Goal: Find specific page/section

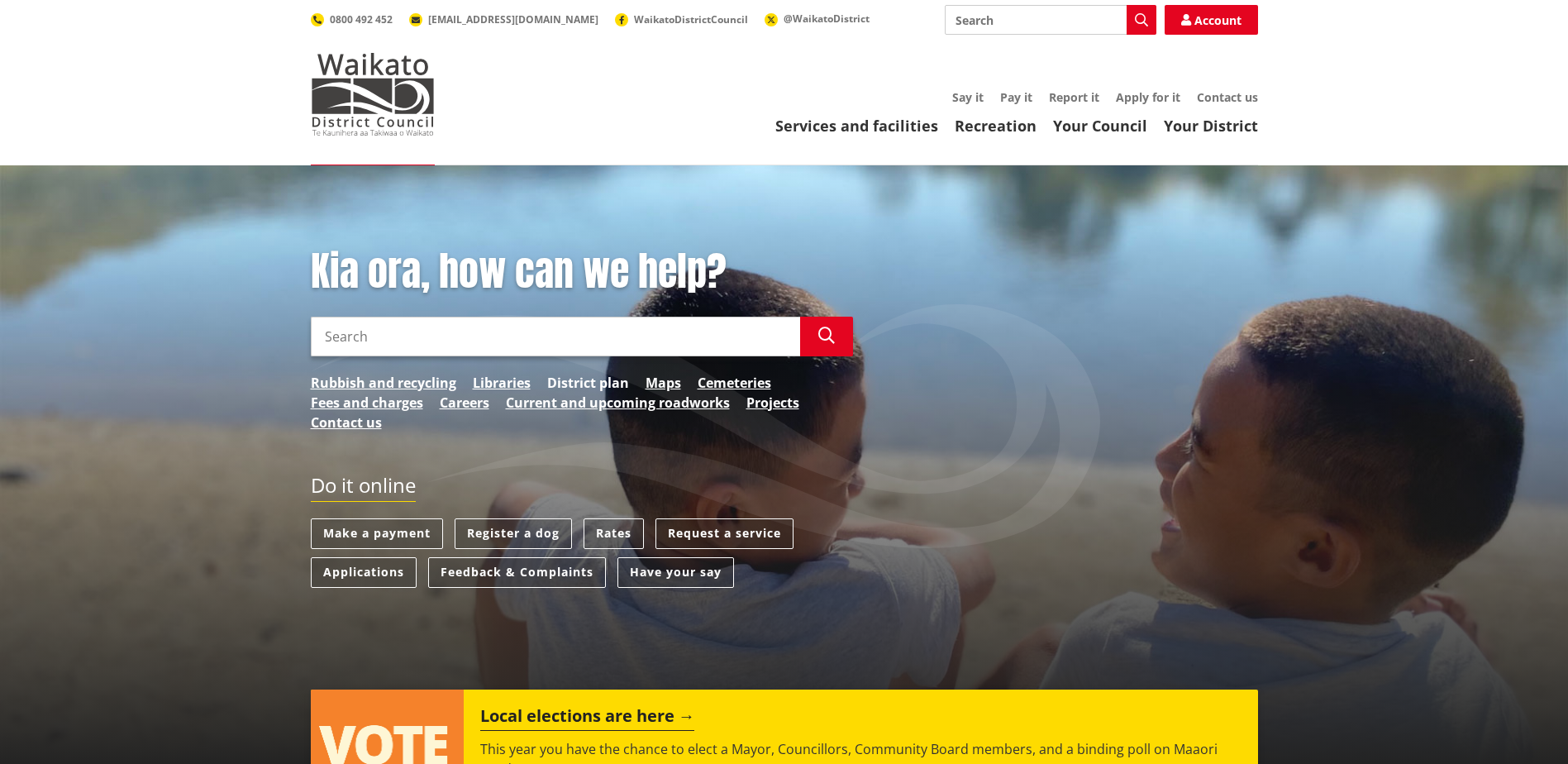
click at [567, 381] on link "District plan" at bounding box center [588, 383] width 82 height 20
click at [654, 381] on link "Maps" at bounding box center [664, 383] width 36 height 20
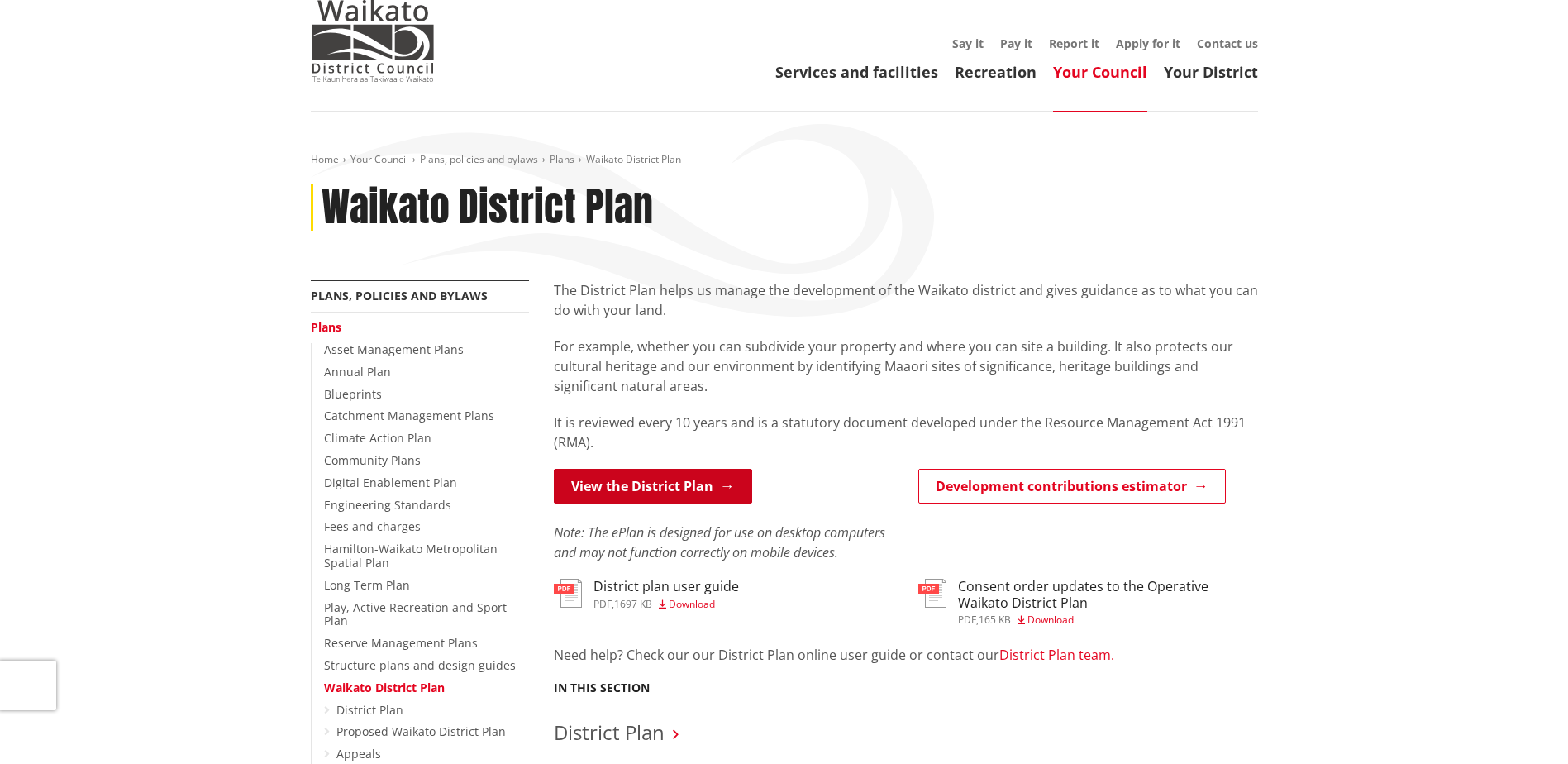
scroll to position [83, 0]
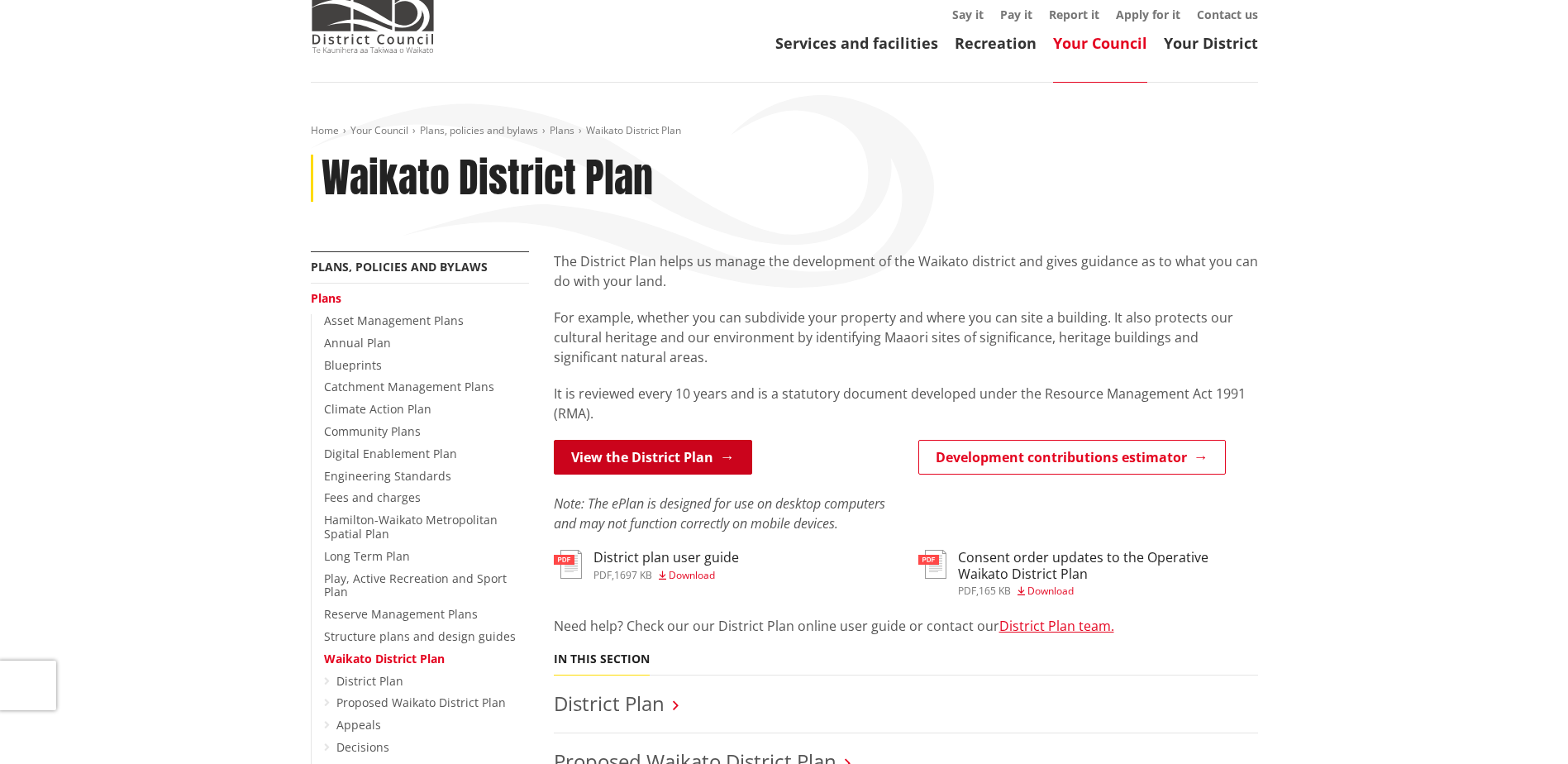
click at [659, 448] on link "View the District Plan" at bounding box center [652, 457] width 198 height 35
